Goal: Information Seeking & Learning: Check status

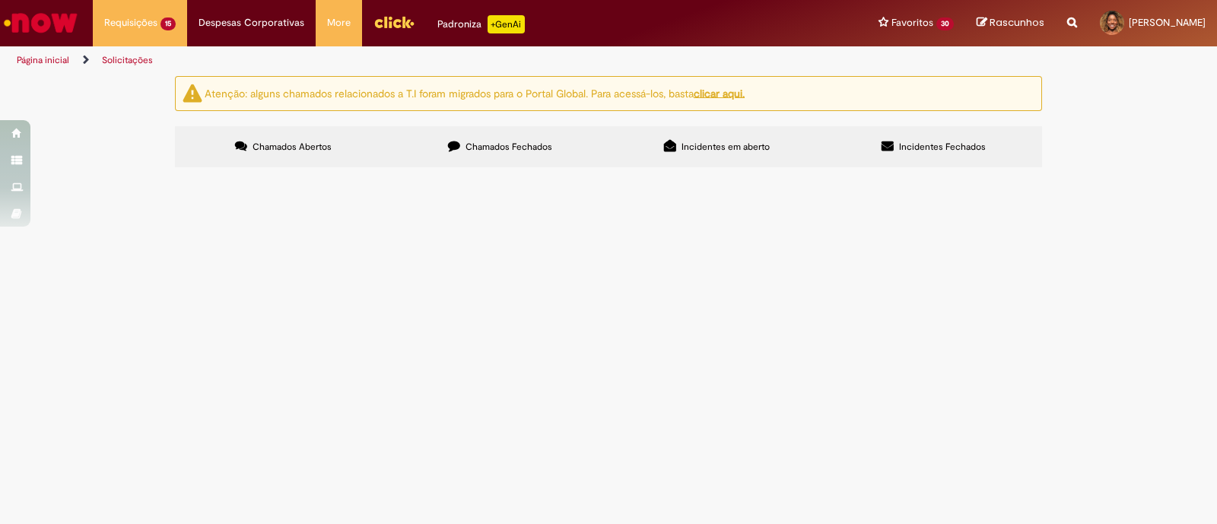
click at [494, 143] on span "Chamados Fechados" at bounding box center [508, 147] width 87 height 12
click at [0, 0] on span "[PERSON_NAME] - Setembro - Está caindo no AS mas é da Metro" at bounding box center [0, 0] width 0 height 0
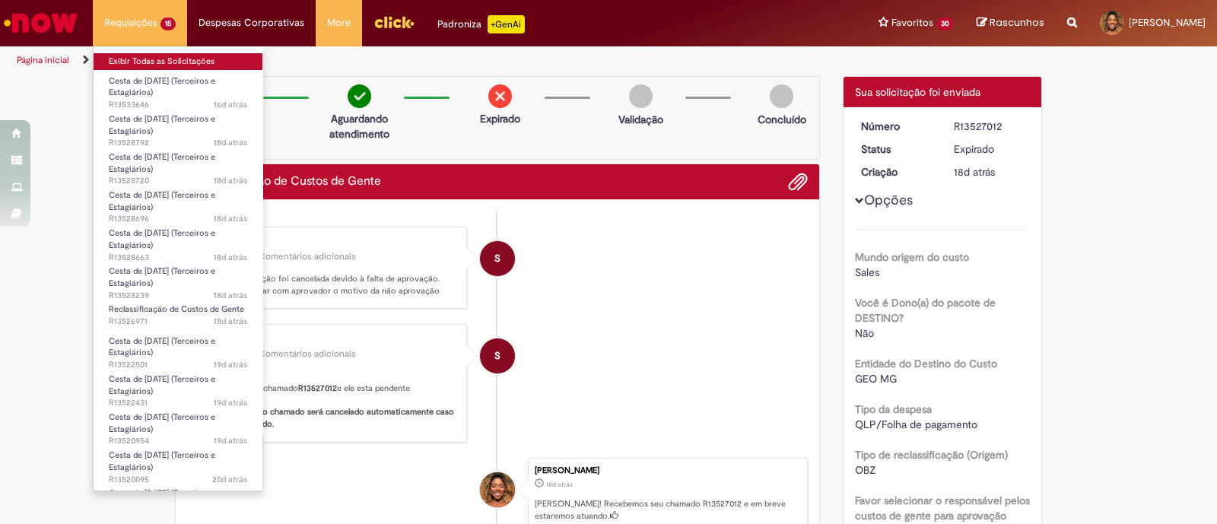
click at [141, 61] on link "Exibir Todas as Solicitações" at bounding box center [178, 61] width 169 height 17
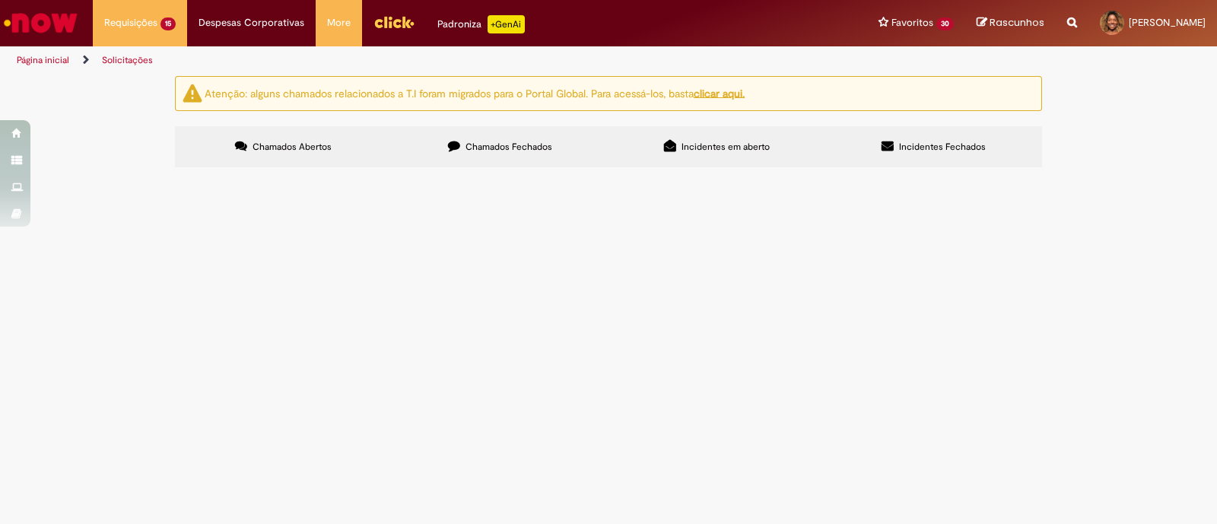
click at [488, 133] on label "Chamados Fechados" at bounding box center [500, 146] width 217 height 41
click at [0, 0] on span "Bom dia time, tudo bem? Estou precisando realizar um ajuste na estrutura de uma…" at bounding box center [0, 0] width 0 height 0
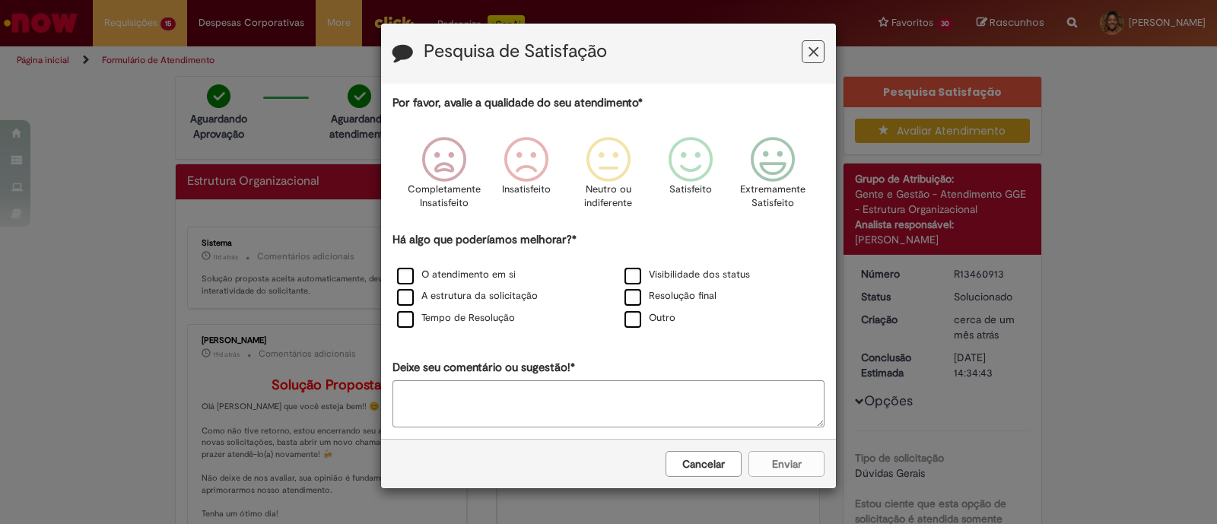
click at [806, 56] on button "Feedback" at bounding box center [812, 51] width 23 height 23
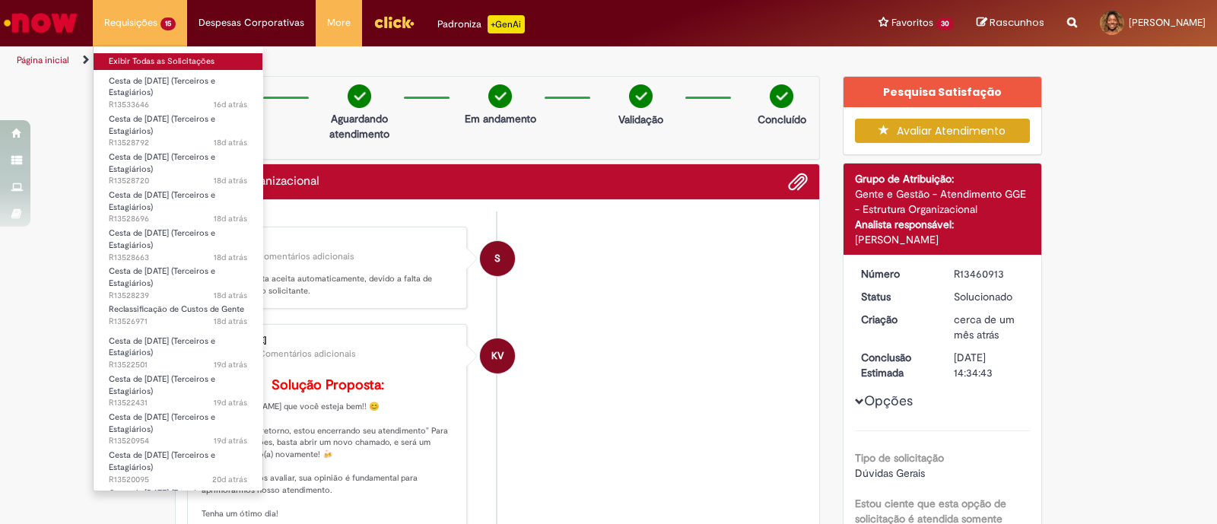
click at [153, 59] on link "Exibir Todas as Solicitações" at bounding box center [178, 61] width 169 height 17
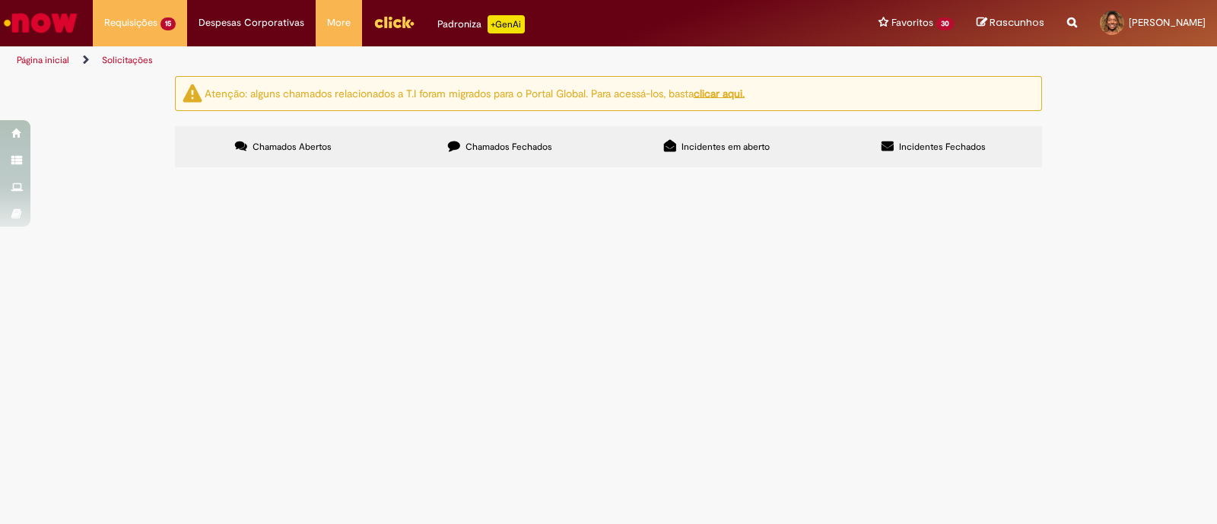
click at [484, 142] on span "Chamados Fechados" at bounding box center [508, 147] width 87 height 12
click at [0, 0] on span "Bom dia time, tudo bem? Preciso realizar ajustes de informações de algumas posi…" at bounding box center [0, 0] width 0 height 0
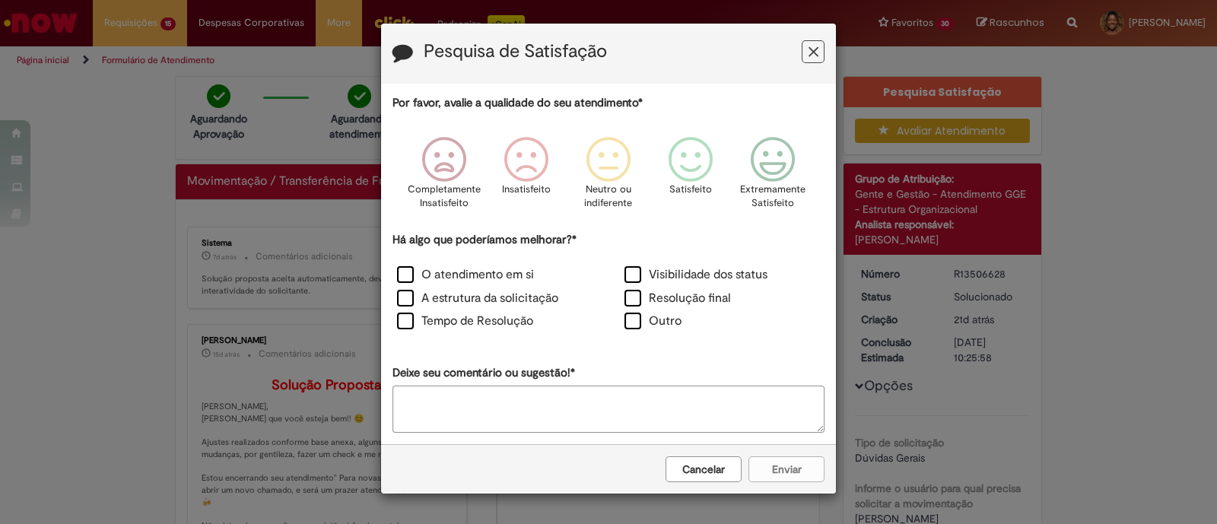
click at [806, 53] on button "Feedback" at bounding box center [812, 51] width 23 height 23
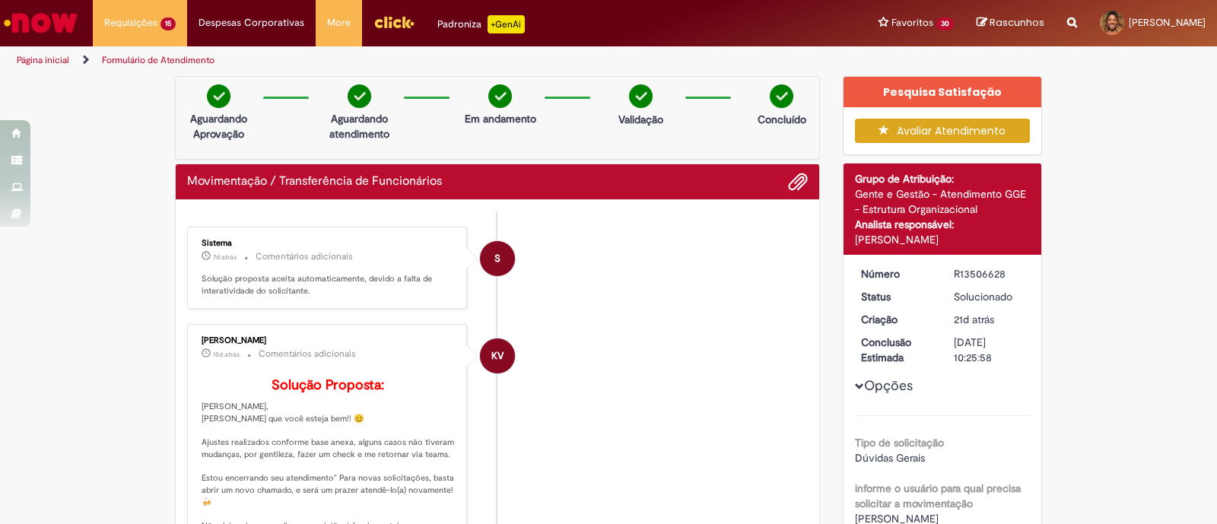
click at [586, 370] on li "KV [PERSON_NAME] 15d atrás 15 dias atrás Comentários adicionais Solução Propost…" at bounding box center [497, 452] width 620 height 256
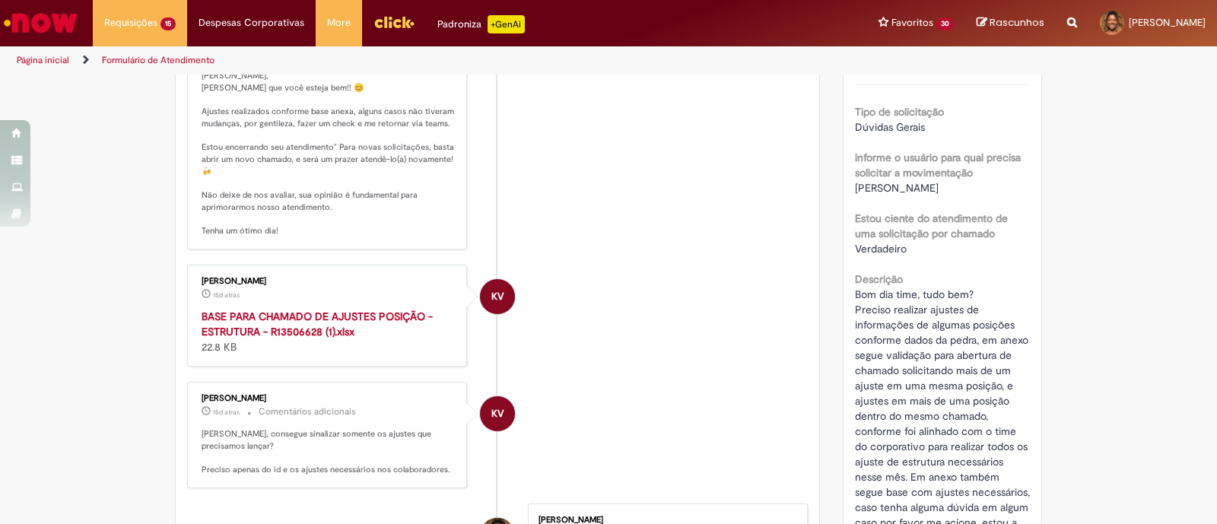
scroll to position [475, 0]
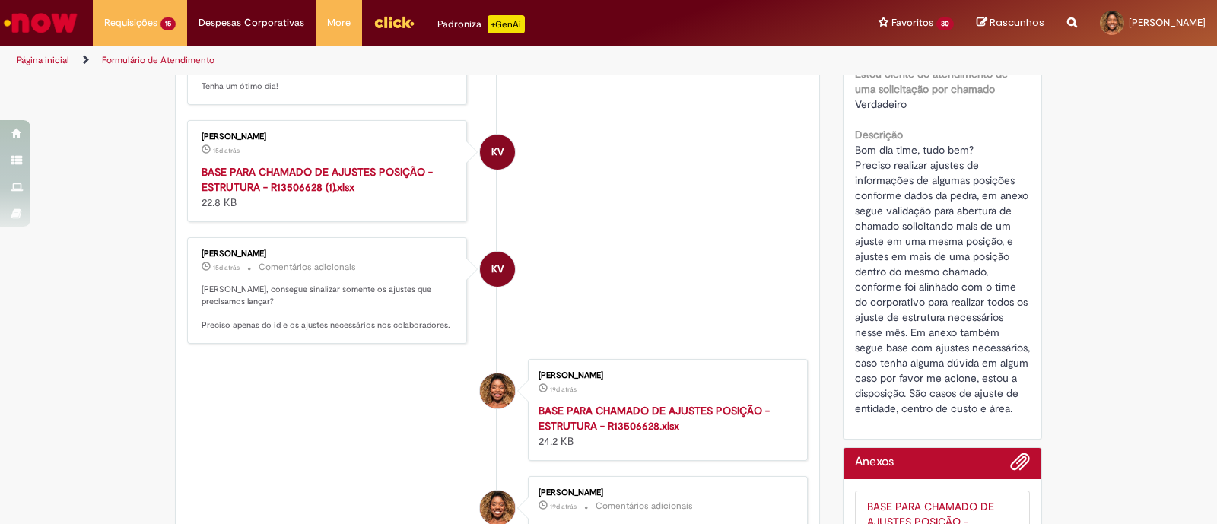
click at [402, 395] on li "[PERSON_NAME] 19d atrás 19 dias atrás BASE PARA CHAMADO DE AJUSTES POSIÇÃO - ES…" at bounding box center [497, 410] width 620 height 102
click at [234, 191] on strong "BASE PARA CHAMADO DE AJUSTES POSIÇÃO - ESTRUTURA - R13506628 (1).xlsx" at bounding box center [317, 179] width 231 height 29
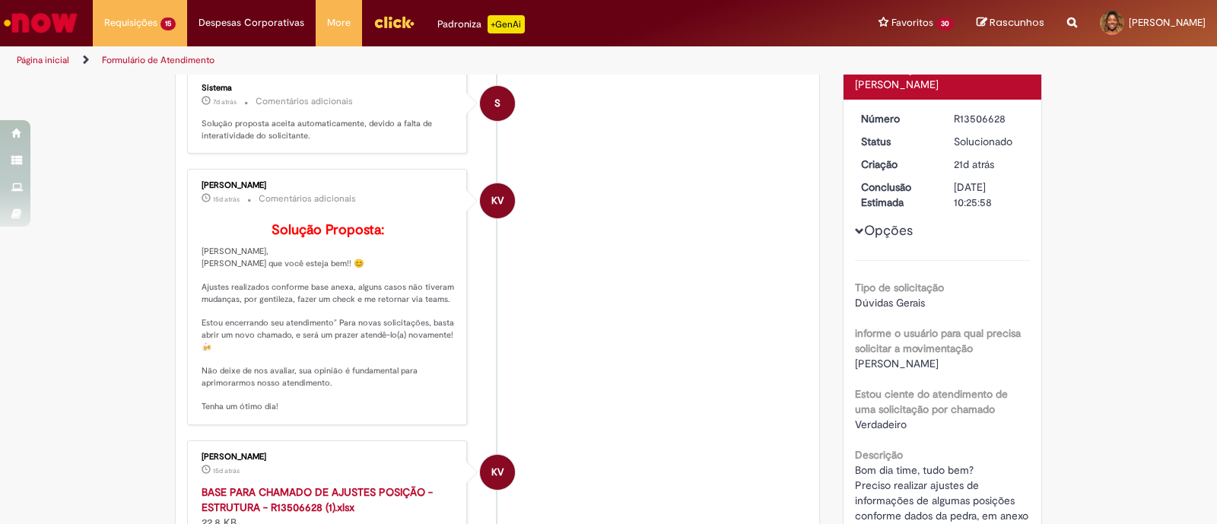
scroll to position [0, 0]
